Goal: Task Accomplishment & Management: Use online tool/utility

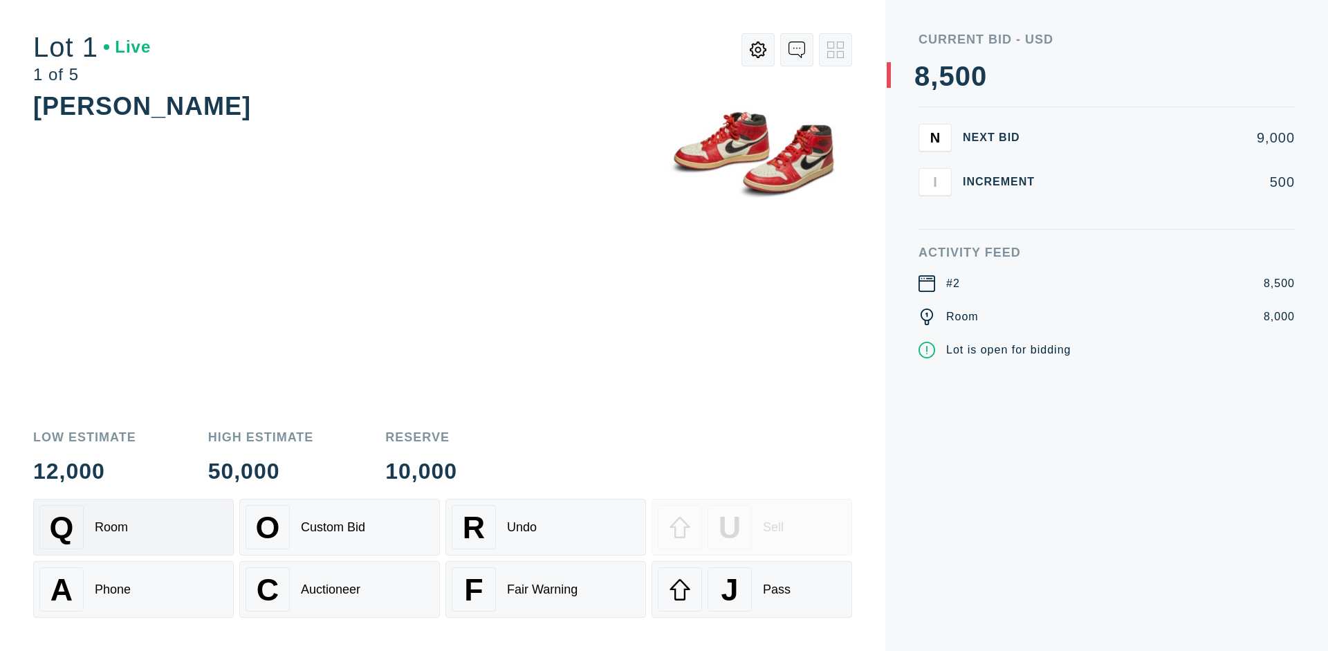
click at [134, 527] on div "Q Room" at bounding box center [133, 527] width 188 height 44
click at [134, 590] on div "A Phone" at bounding box center [133, 589] width 188 height 44
click at [340, 527] on div "Custom Bid" at bounding box center [333, 527] width 64 height 15
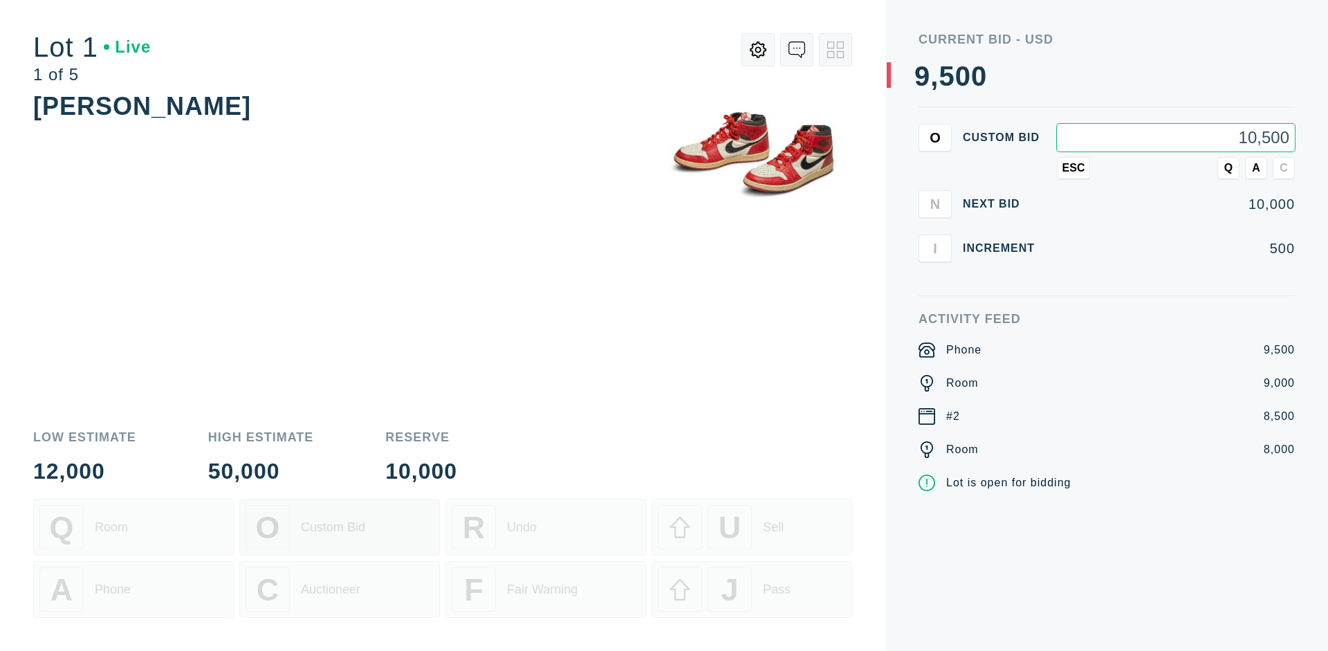
type input "10,500"
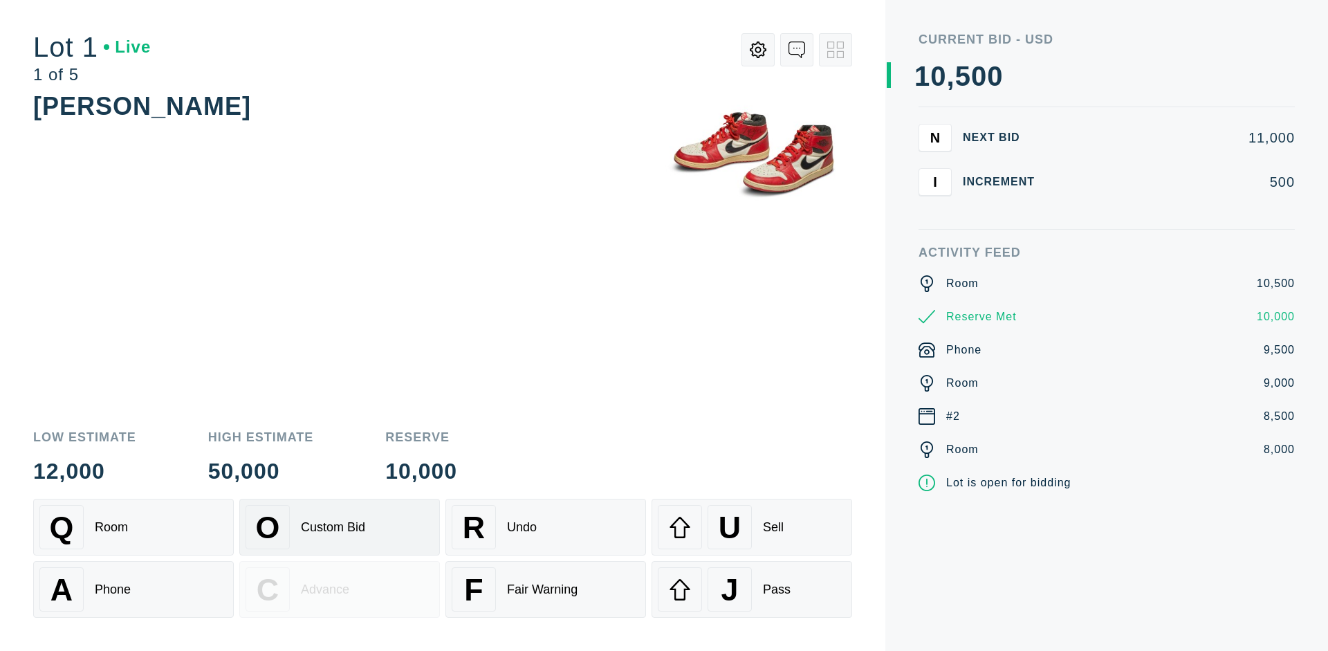
click at [340, 527] on div "Custom Bid" at bounding box center [333, 527] width 64 height 15
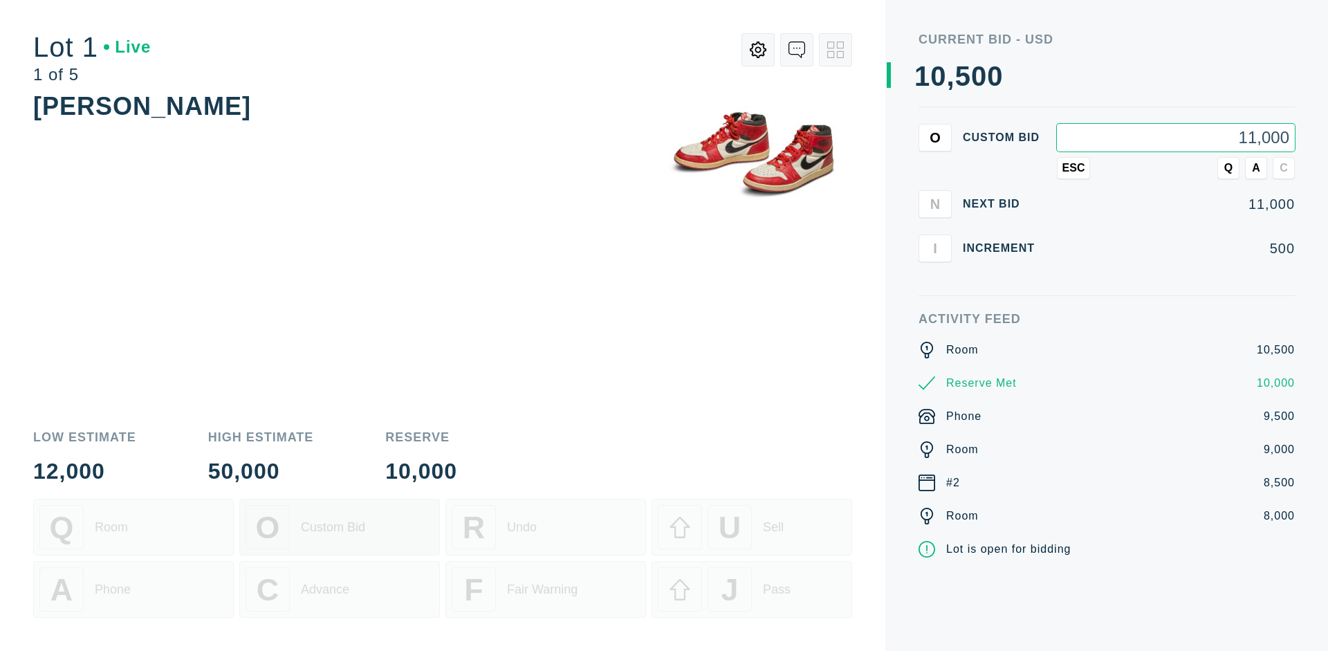
type input "11,000"
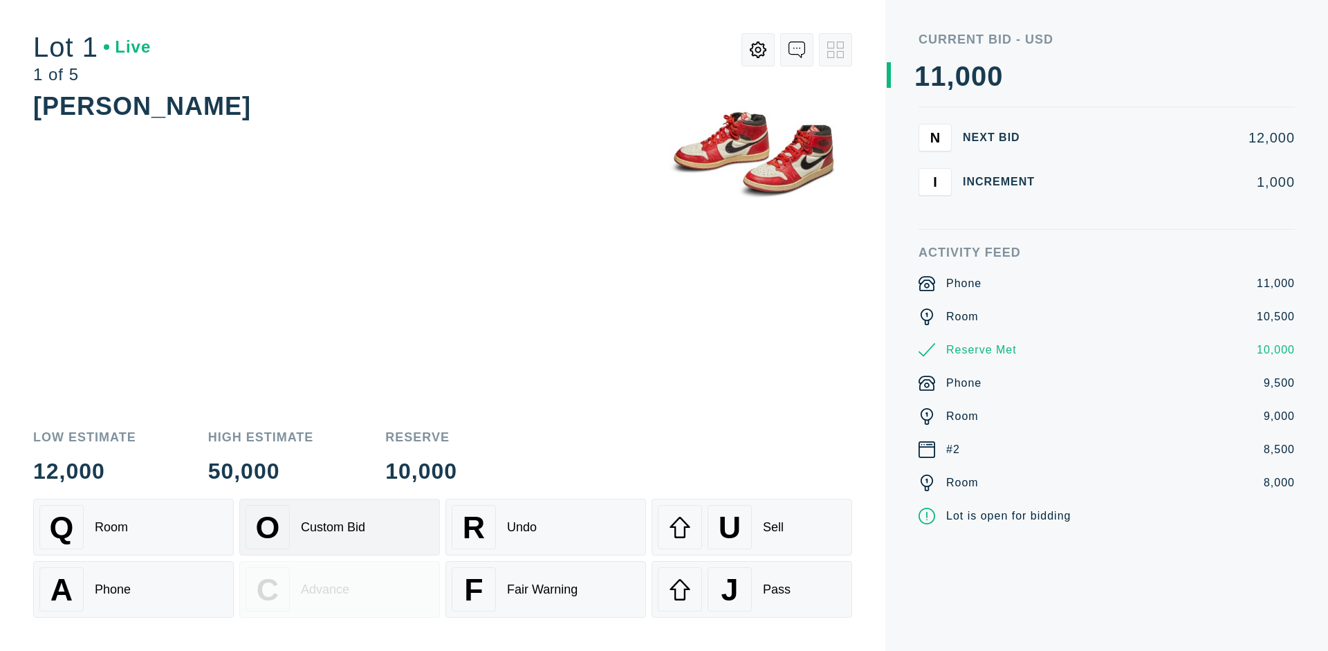
click at [134, 527] on div "Q Room" at bounding box center [133, 527] width 188 height 44
